Goal: Transaction & Acquisition: Subscribe to service/newsletter

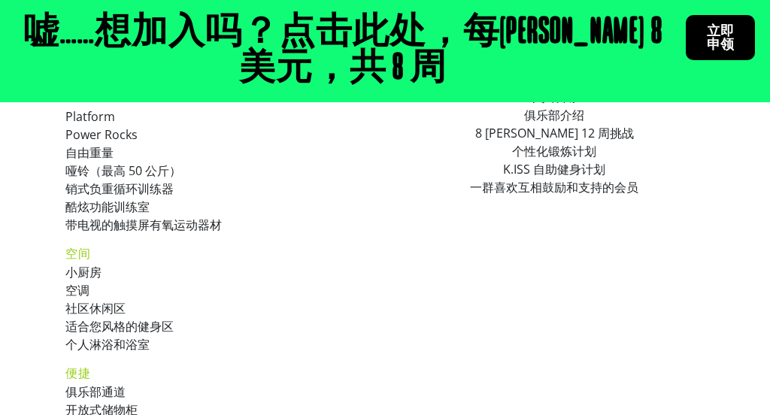
scroll to position [1018, 0]
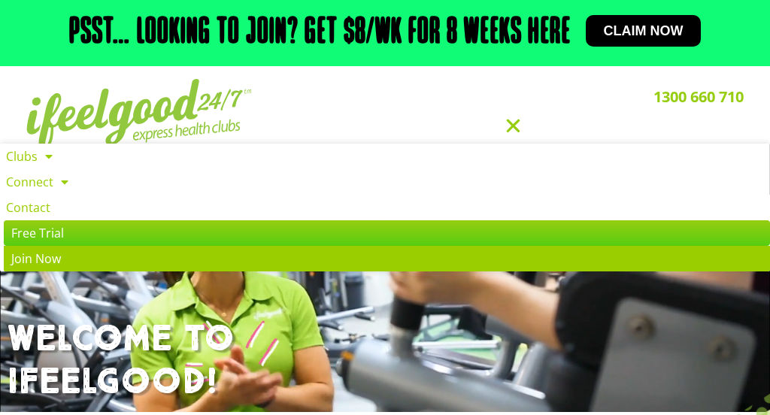
click at [89, 260] on link "Join Now" at bounding box center [387, 259] width 766 height 26
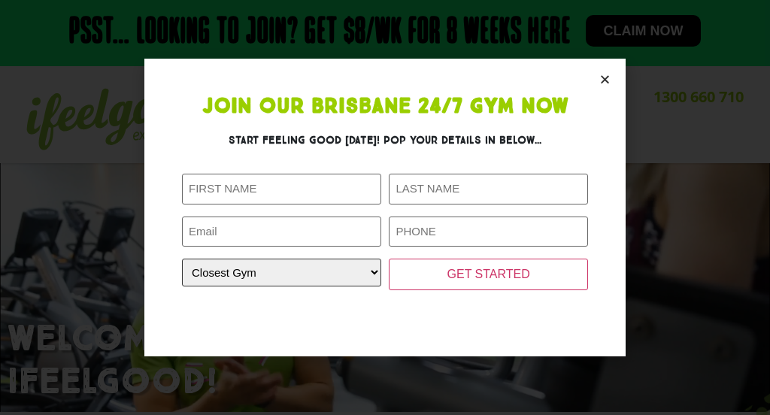
click at [339, 278] on select "Closest Gym Alexandra Hills Calamvale Coopers Plains Middle Park Oxenford Oxley…" at bounding box center [281, 273] width 199 height 28
select select "Calamvale"
click at [608, 74] on icon "Close" at bounding box center [604, 79] width 11 height 11
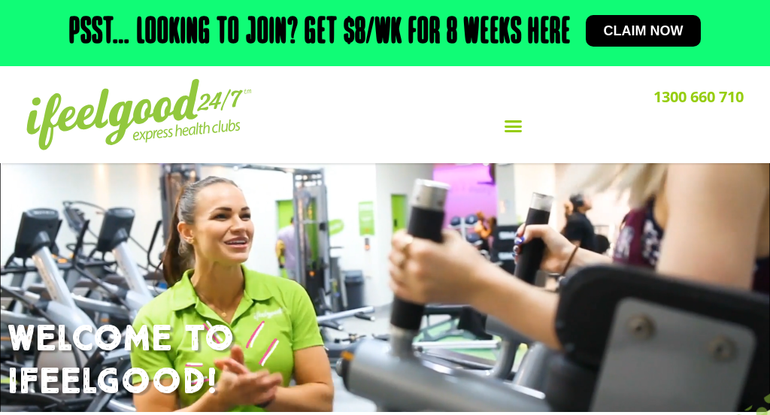
scroll to position [32, 0]
click at [517, 120] on icon "Menu Toggle" at bounding box center [513, 126] width 19 height 19
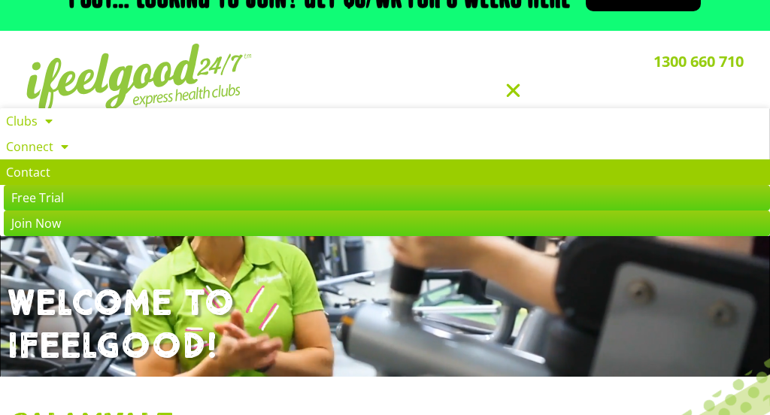
scroll to position [36, 0]
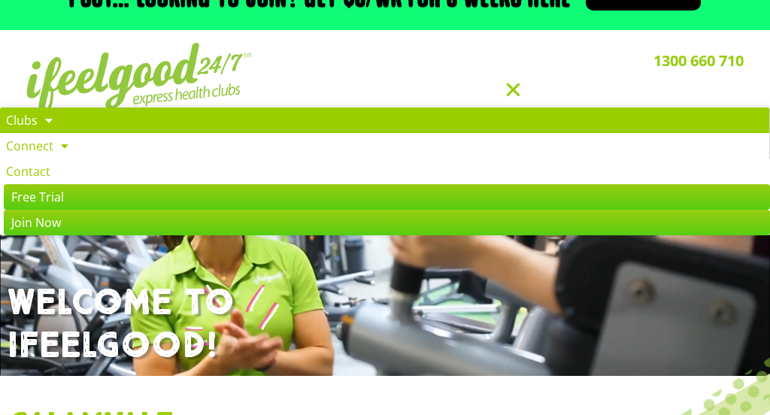
click at [366, 126] on link "Clubs" at bounding box center [384, 121] width 769 height 26
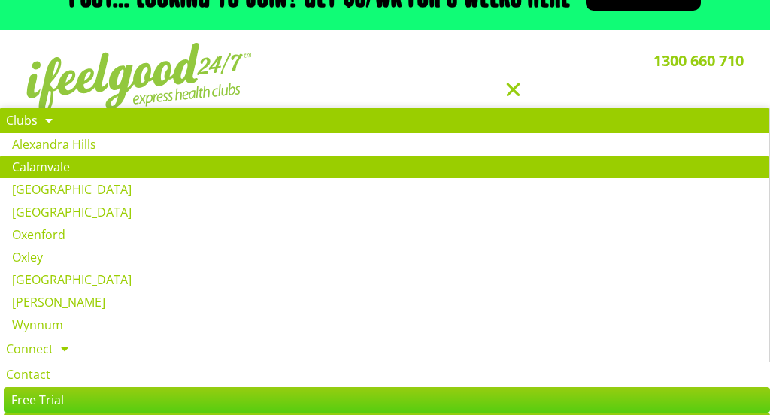
click at [326, 162] on link "Calamvale" at bounding box center [384, 167] width 769 height 23
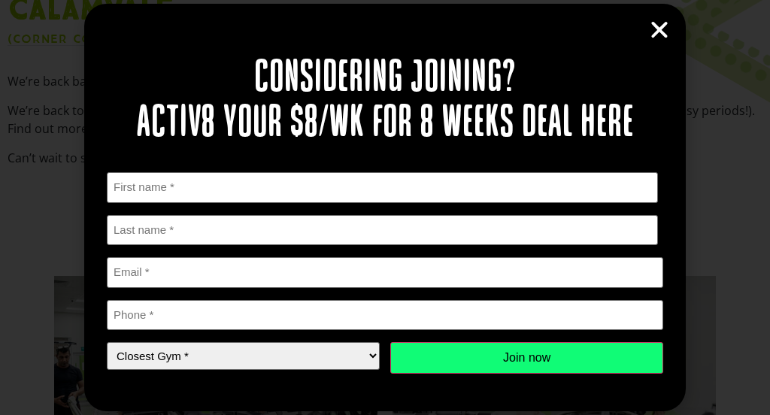
click at [661, 29] on icon "Close" at bounding box center [659, 30] width 23 height 23
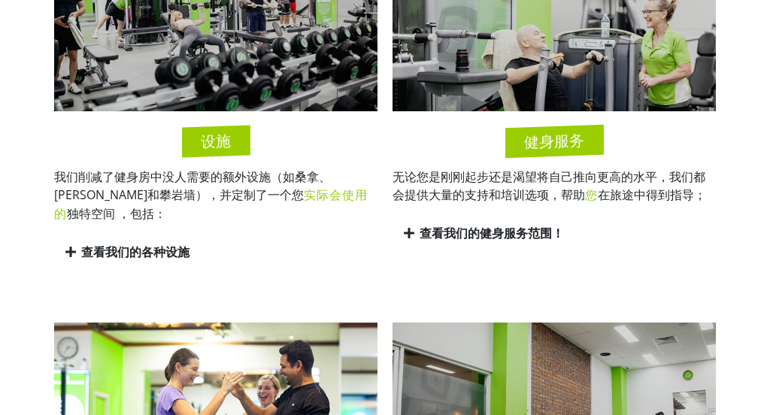
scroll to position [749, 0]
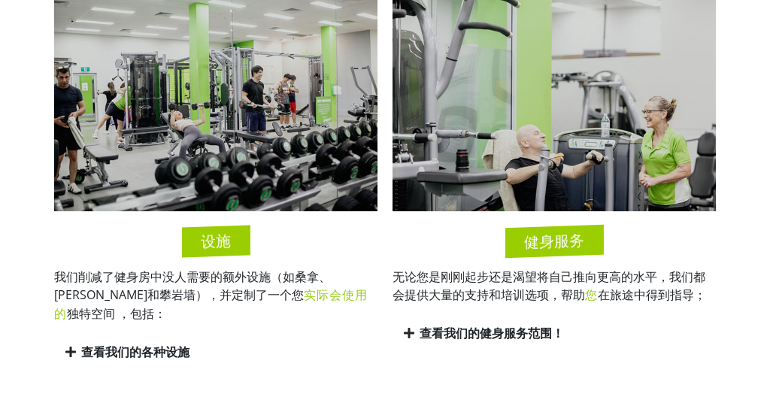
click at [208, 237] on font "设施" at bounding box center [216, 241] width 30 height 19
click at [143, 345] on font "查看我们的各种设施" at bounding box center [135, 352] width 108 height 17
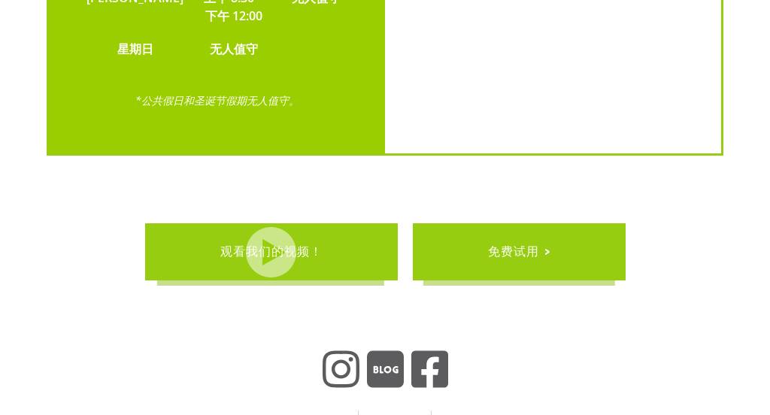
scroll to position [5410, 0]
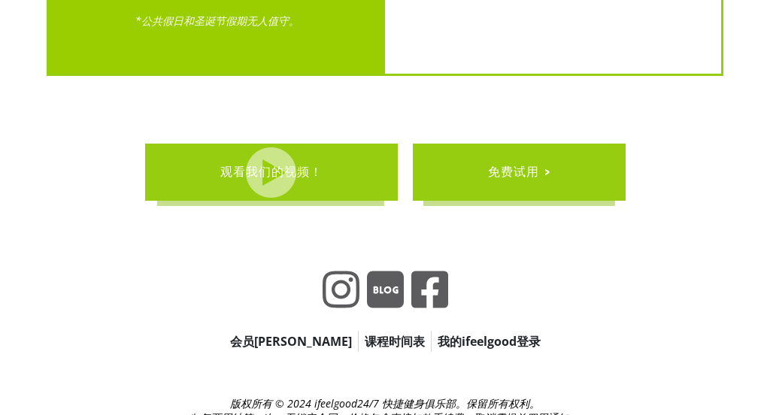
click at [365, 333] on font "课程时间表" at bounding box center [395, 341] width 60 height 17
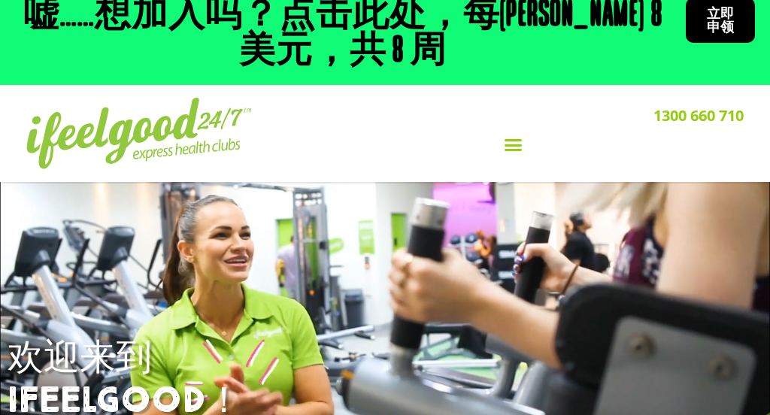
scroll to position [0, 0]
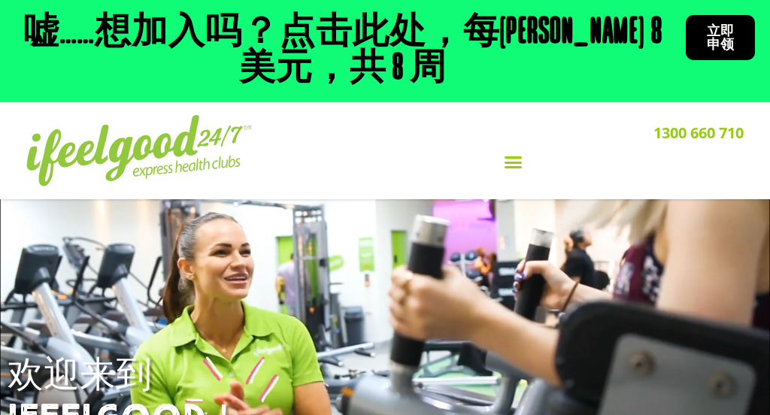
click at [519, 168] on icon "菜单切换" at bounding box center [513, 162] width 19 height 19
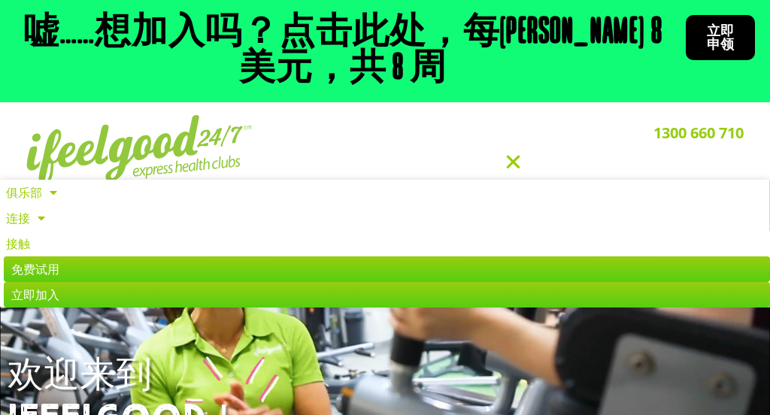
click at [515, 164] on icon "菜单切换" at bounding box center [513, 162] width 19 height 19
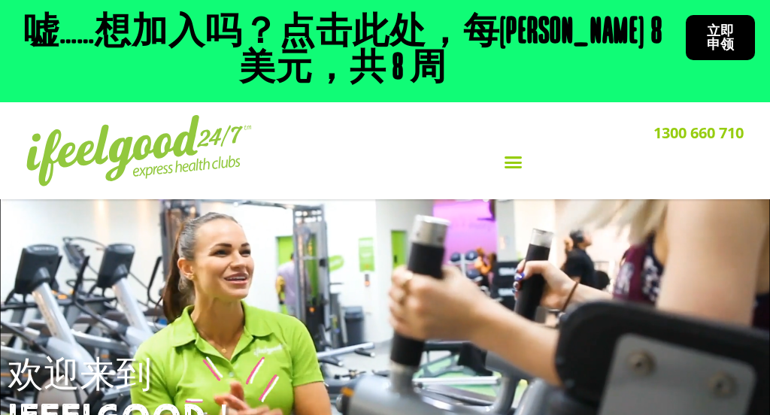
click at [730, 33] on font "立即申领" at bounding box center [720, 37] width 27 height 29
